Goal: Task Accomplishment & Management: Use online tool/utility

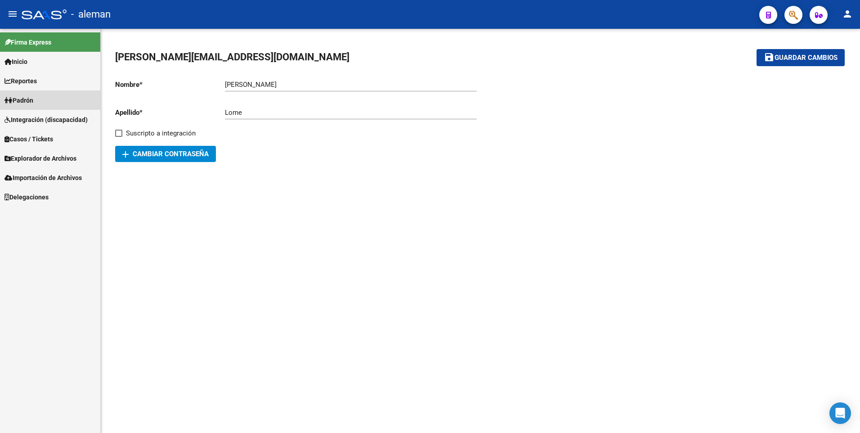
click at [30, 99] on span "Padrón" at bounding box center [18, 100] width 29 height 10
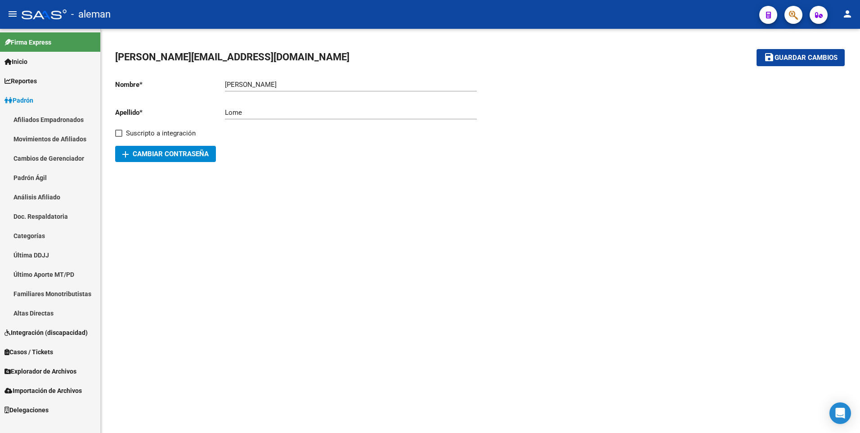
click at [49, 136] on link "Movimientos de Afiliados" at bounding box center [50, 138] width 100 height 19
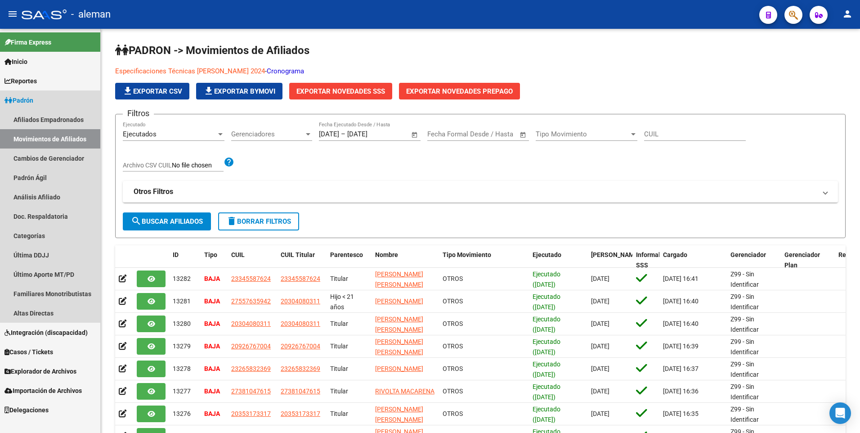
click at [41, 139] on link "Movimientos de Afiliados" at bounding box center [50, 138] width 100 height 19
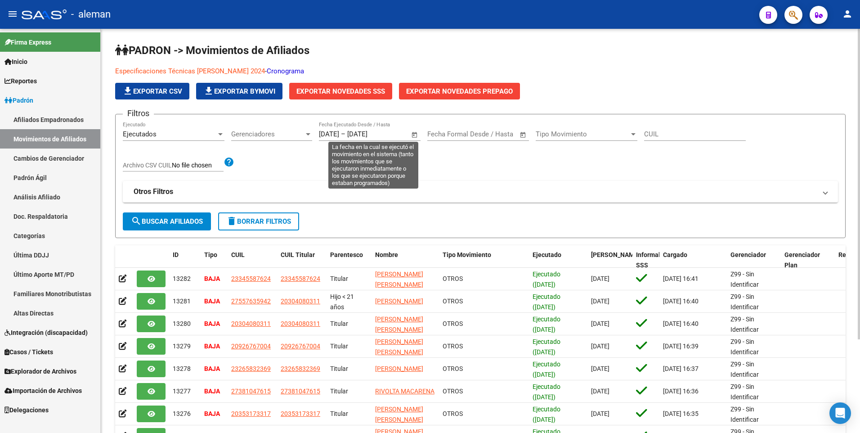
click at [414, 134] on span "Open calendar" at bounding box center [415, 135] width 22 height 22
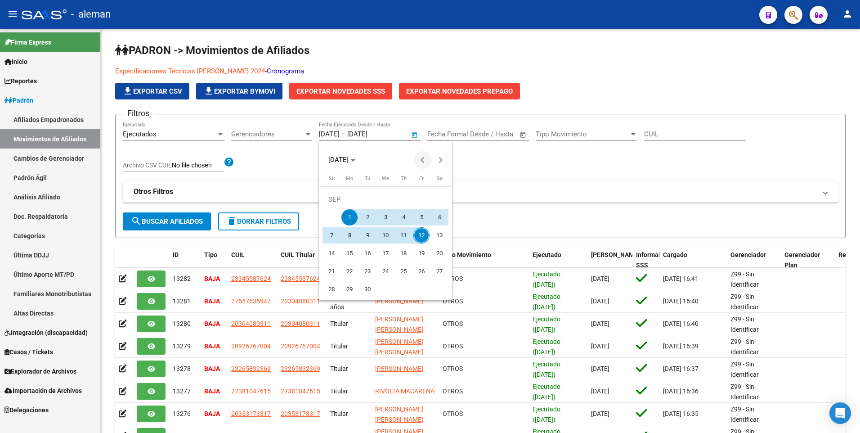
click at [422, 159] on button "Previous month" at bounding box center [423, 160] width 18 height 18
click at [420, 199] on span "1" at bounding box center [421, 199] width 16 height 16
type input "[DATE]"
click at [374, 132] on div at bounding box center [430, 216] width 860 height 433
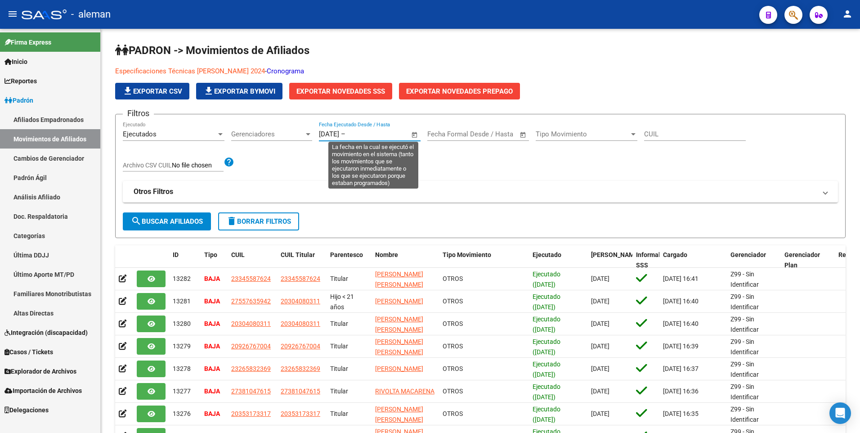
click at [374, 132] on input "text" at bounding box center [369, 134] width 44 height 8
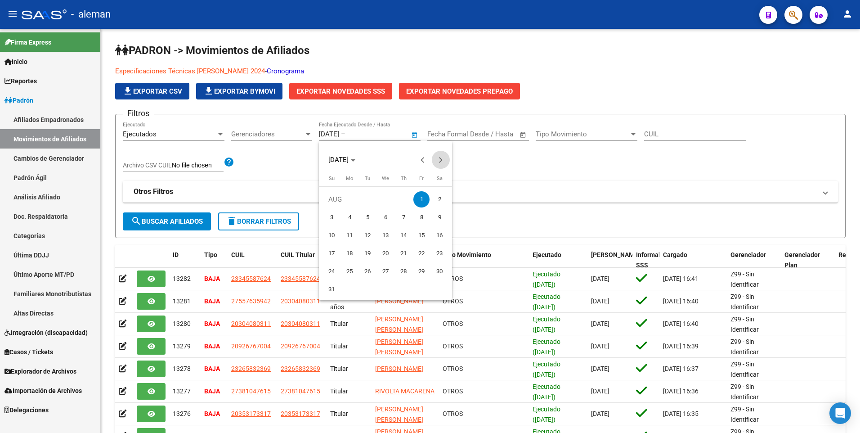
click at [439, 158] on button "Next month" at bounding box center [441, 160] width 18 height 18
click at [423, 233] on span "12" at bounding box center [421, 235] width 16 height 16
type input "[DATE]"
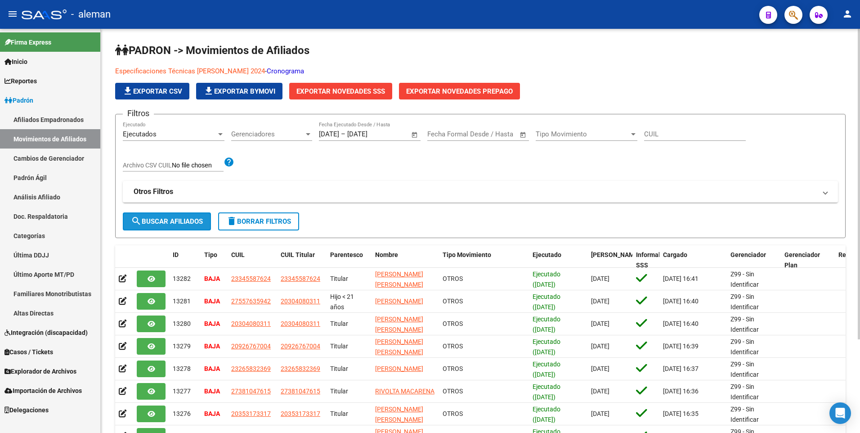
click at [156, 218] on span "search Buscar Afiliados" at bounding box center [167, 221] width 72 height 8
click at [347, 88] on span "Exportar Novedades SSS" at bounding box center [341, 91] width 89 height 8
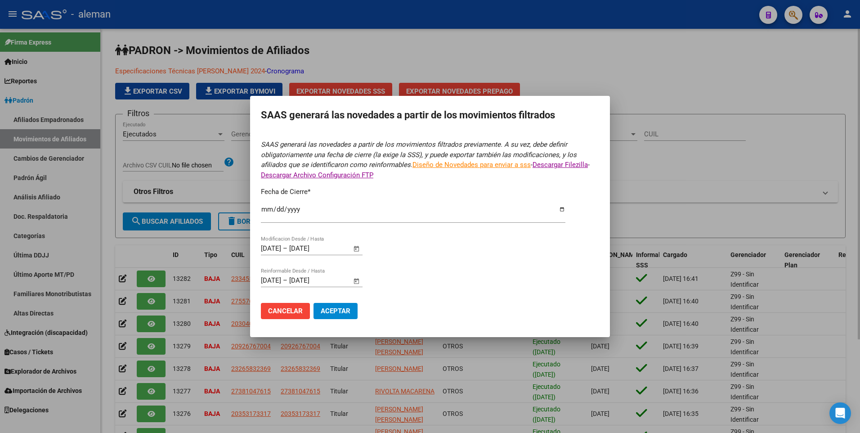
type input "[DATE]"
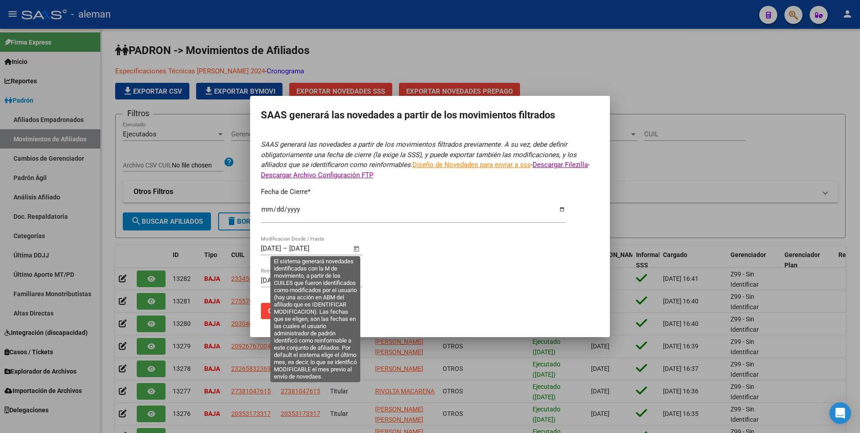
click at [356, 249] on span "Open calendar" at bounding box center [357, 249] width 22 height 22
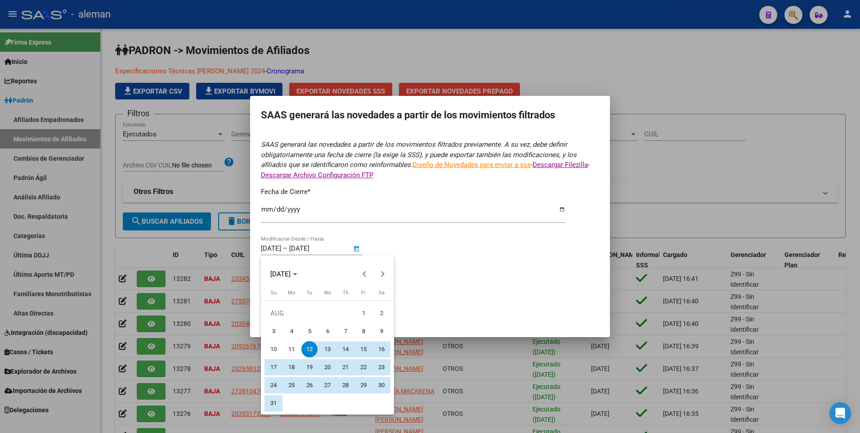
click at [361, 314] on span "1" at bounding box center [363, 313] width 16 height 16
type input "[DATE]"
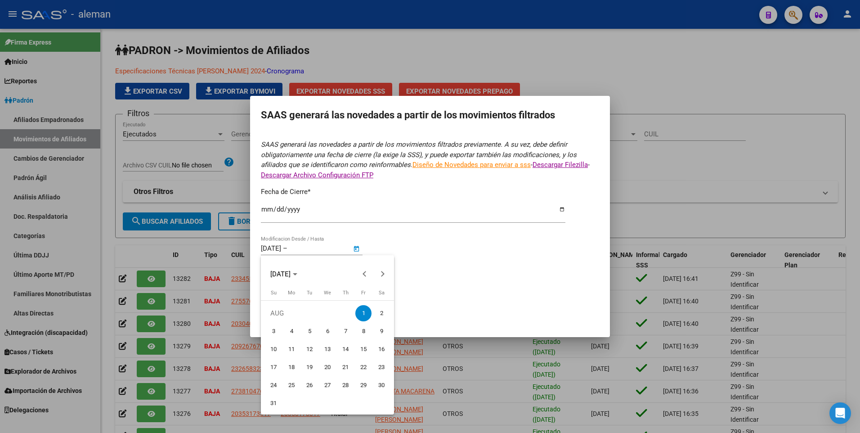
click at [326, 249] on div at bounding box center [430, 216] width 860 height 433
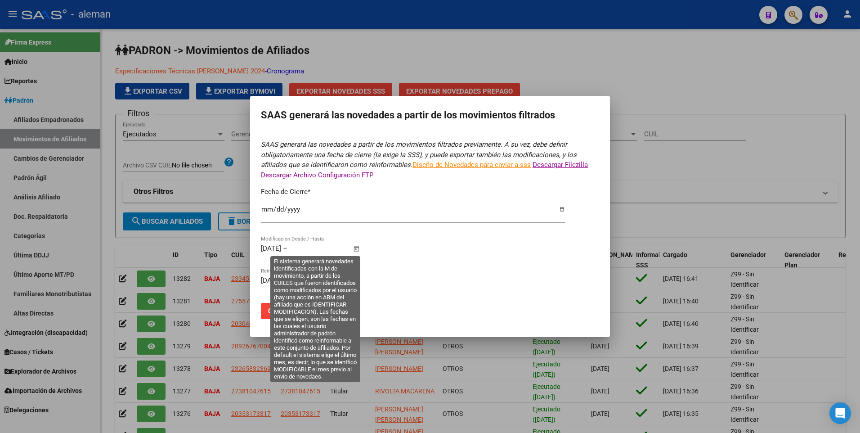
click at [326, 249] on input "text" at bounding box center [311, 248] width 44 height 8
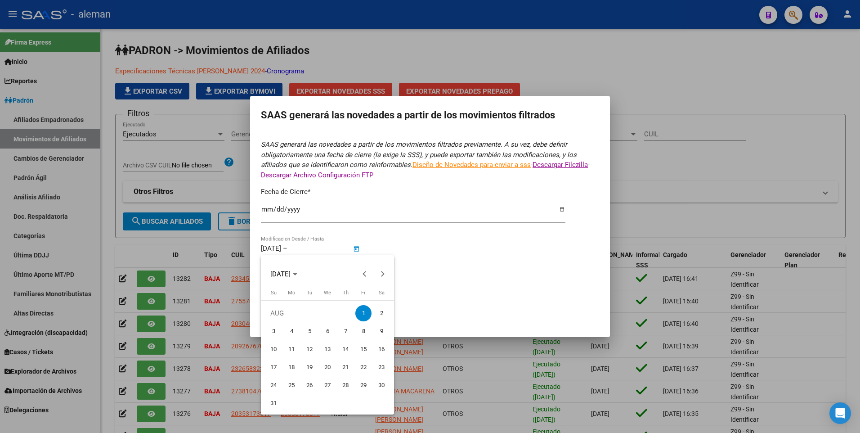
click at [357, 249] on div at bounding box center [430, 216] width 860 height 433
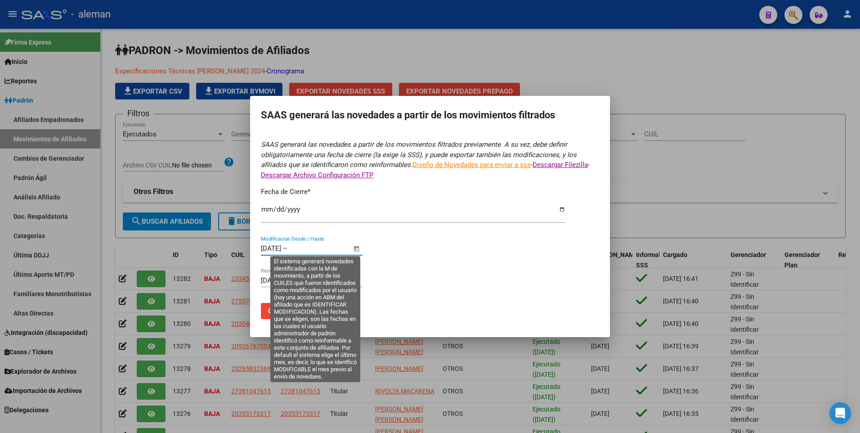
click at [333, 249] on input "text" at bounding box center [311, 248] width 44 height 8
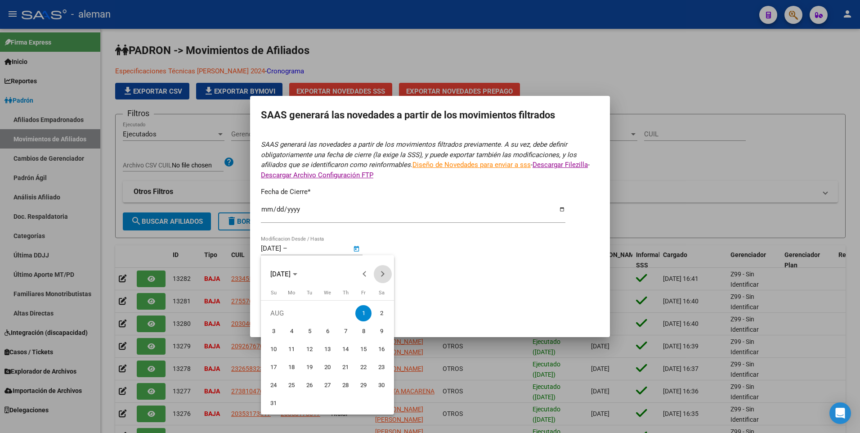
click at [380, 274] on button "Next month" at bounding box center [383, 274] width 18 height 18
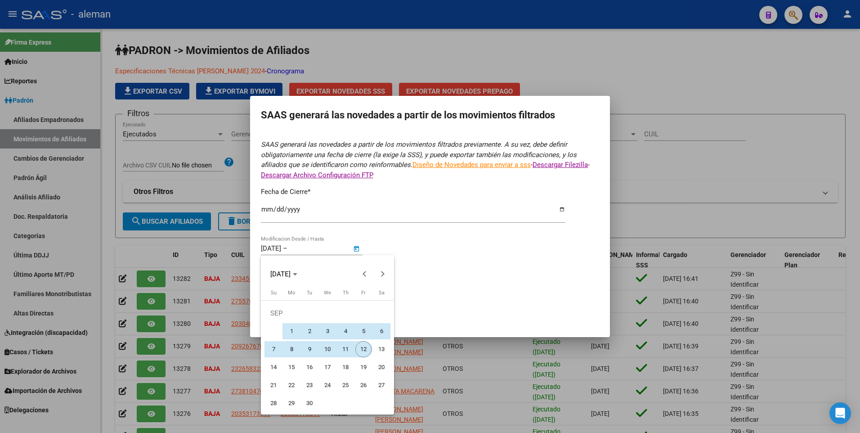
click at [362, 346] on span "12" at bounding box center [363, 349] width 16 height 16
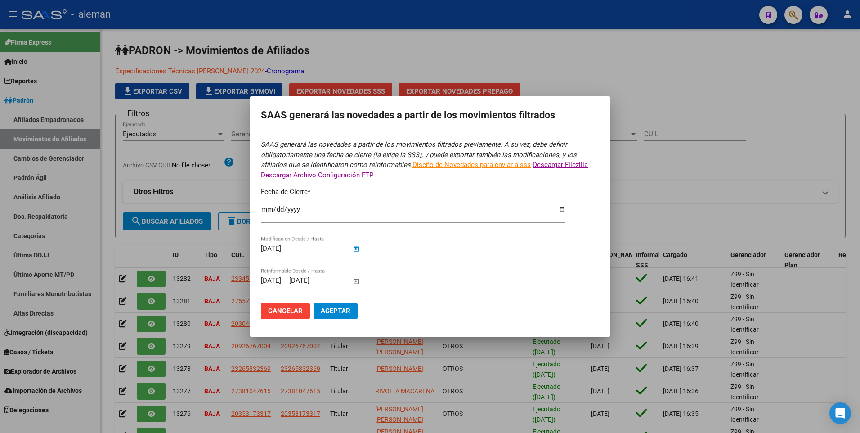
type input "[DATE]"
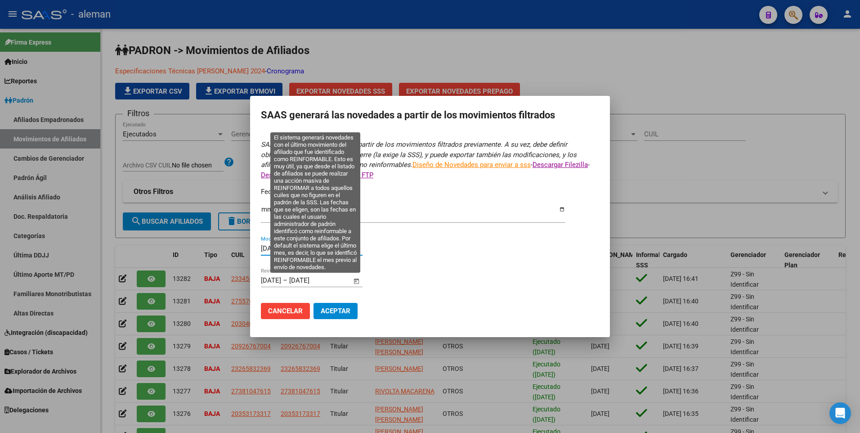
click at [355, 281] on span "Open calendar" at bounding box center [357, 281] width 22 height 22
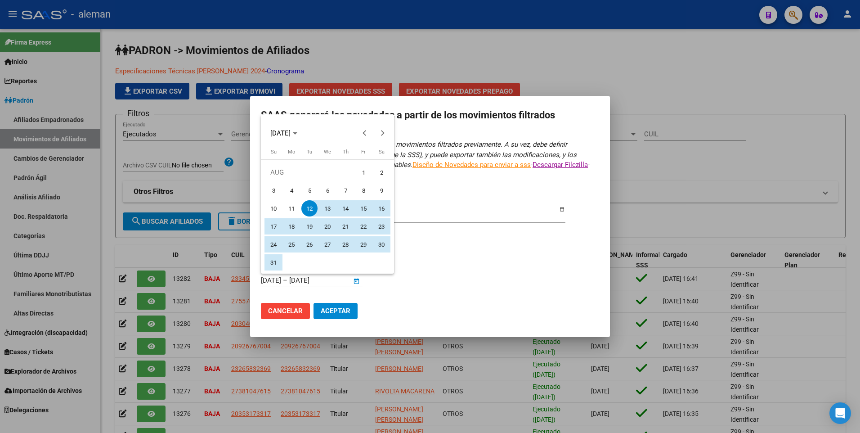
click at [361, 173] on span "1" at bounding box center [363, 172] width 16 height 16
type input "[DATE]"
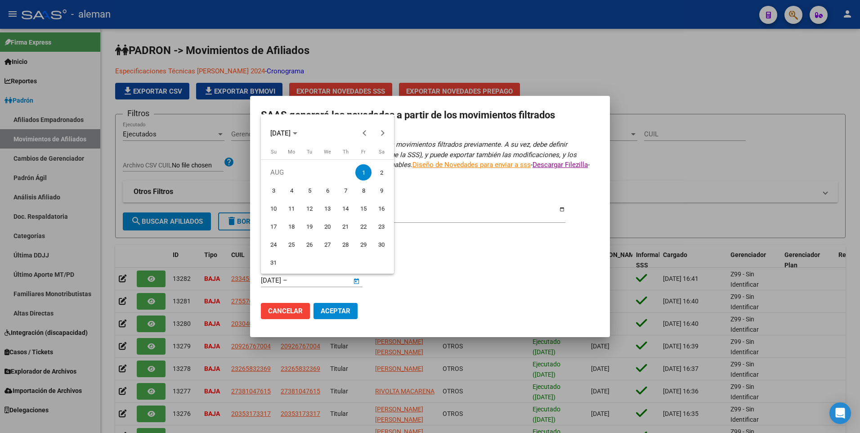
click at [333, 277] on div at bounding box center [430, 216] width 860 height 433
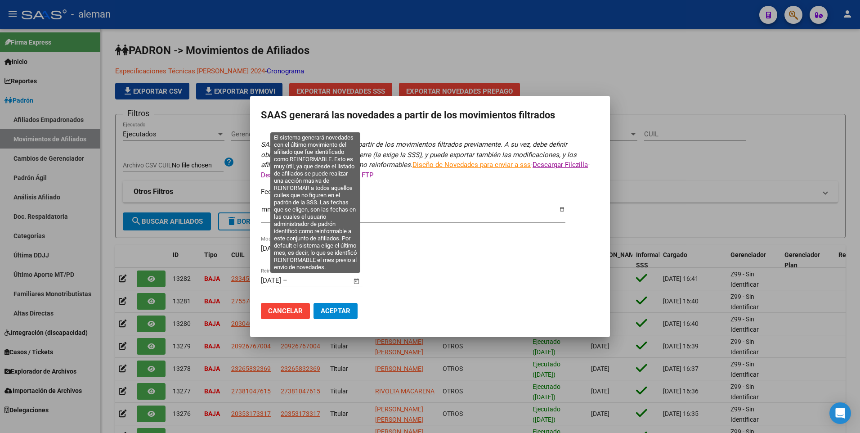
click at [356, 281] on span "Open calendar" at bounding box center [357, 281] width 22 height 22
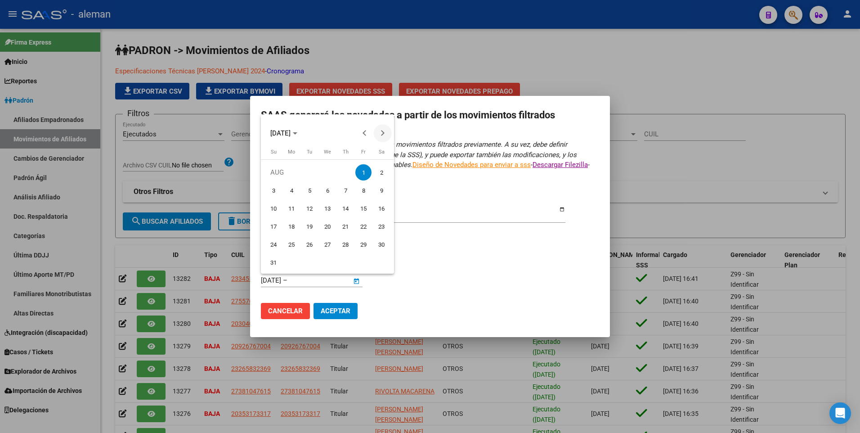
click at [383, 130] on span "Next month" at bounding box center [383, 133] width 18 height 18
click at [365, 208] on span "12" at bounding box center [363, 208] width 16 height 16
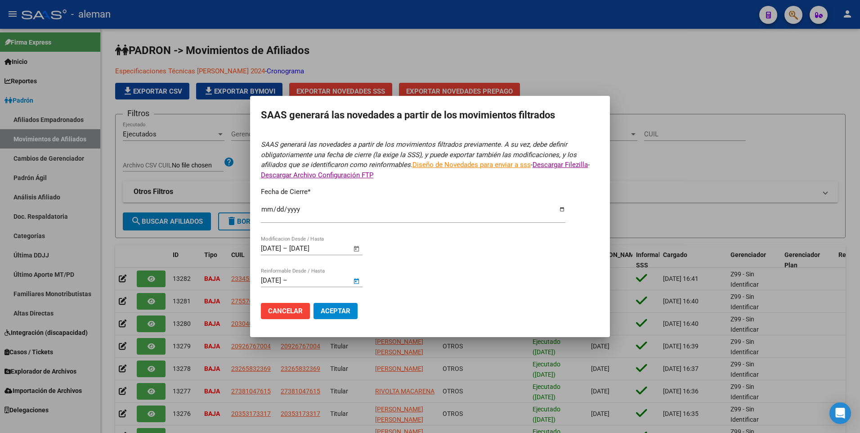
type input "[DATE]"
click at [338, 310] on span "Aceptar" at bounding box center [336, 311] width 30 height 8
